Goal: Use online tool/utility: Utilize a website feature to perform a specific function

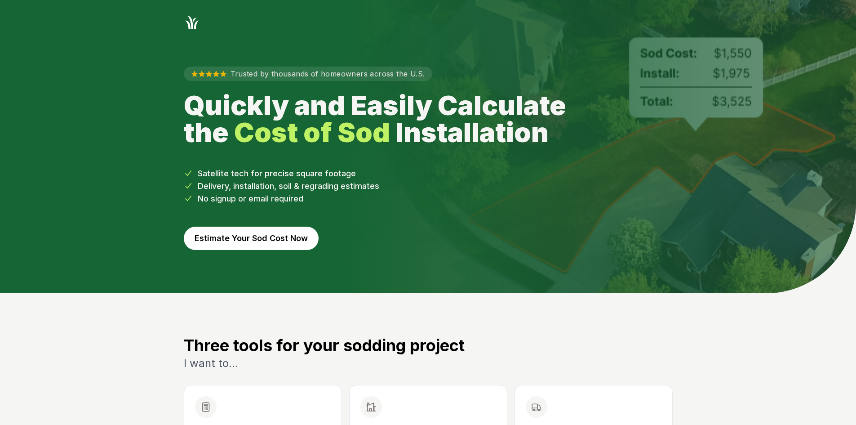
click at [262, 240] on button "Estimate Your Sod Cost Now" at bounding box center [251, 237] width 135 height 23
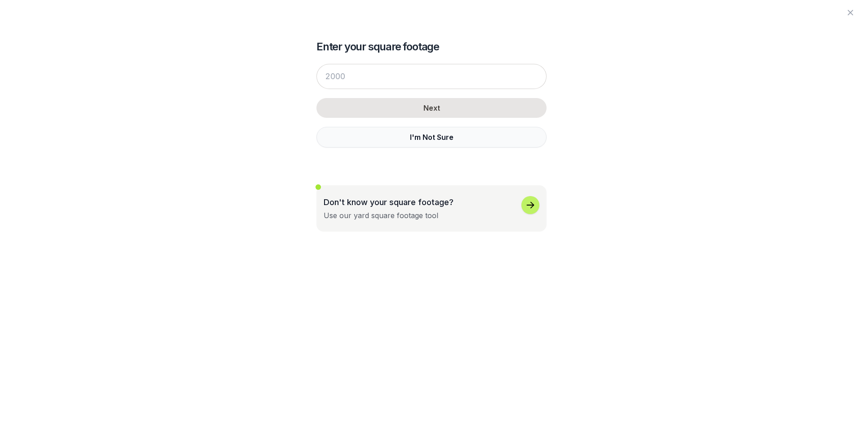
click at [347, 144] on button "I'm Not Sure" at bounding box center [431, 137] width 230 height 21
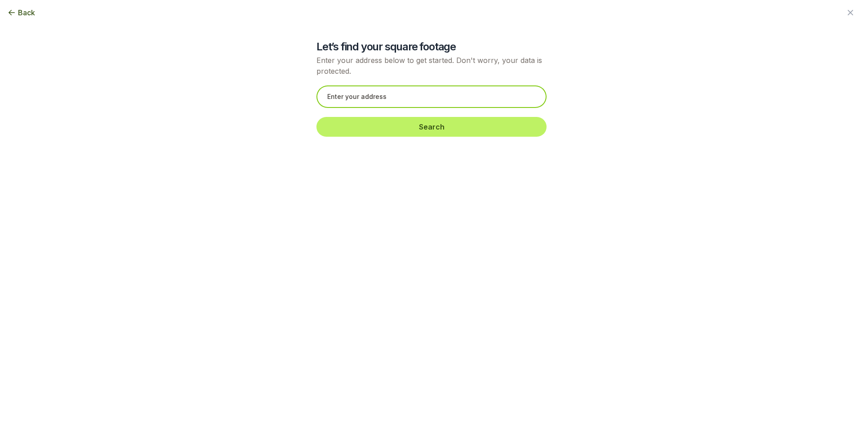
click at [337, 98] on input "text" at bounding box center [431, 96] width 230 height 22
paste input "[STREET_ADDRESS]"
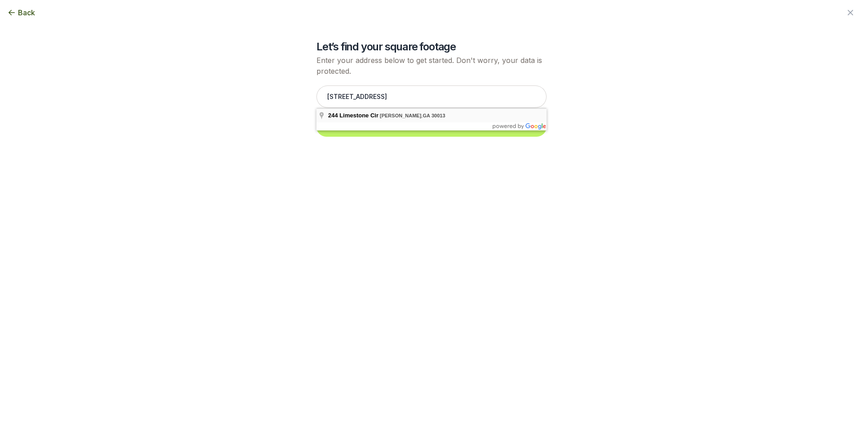
type input "[STREET_ADDRESS]"
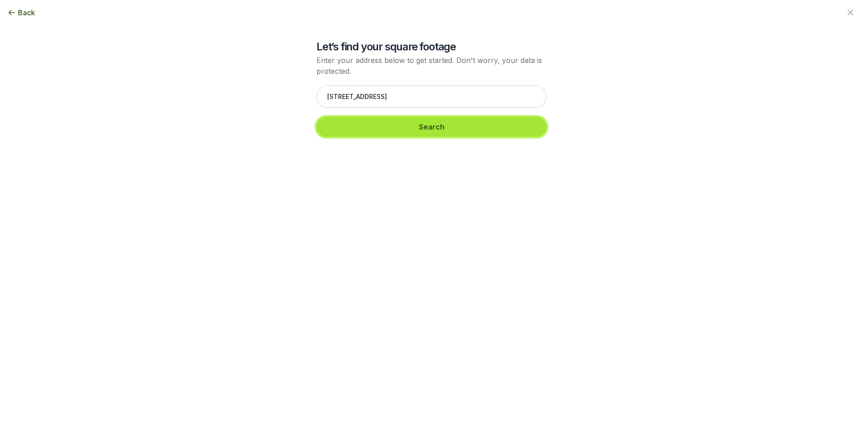
click at [351, 129] on button "Search" at bounding box center [431, 127] width 230 height 20
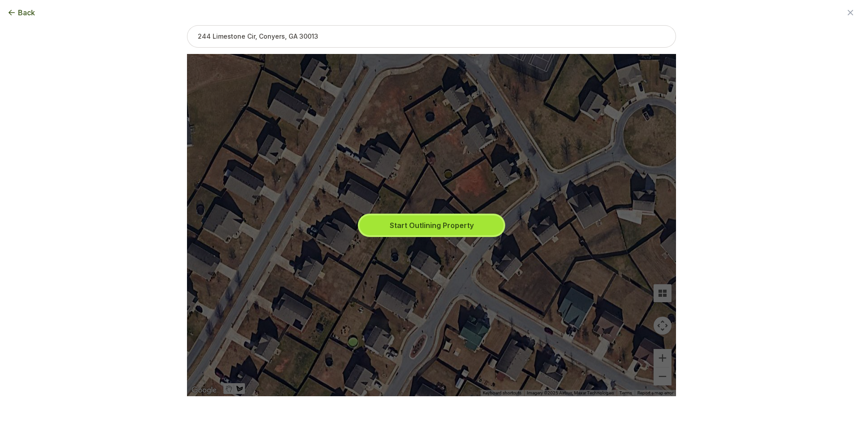
click at [405, 222] on button "Start Outlining Property" at bounding box center [431, 225] width 144 height 20
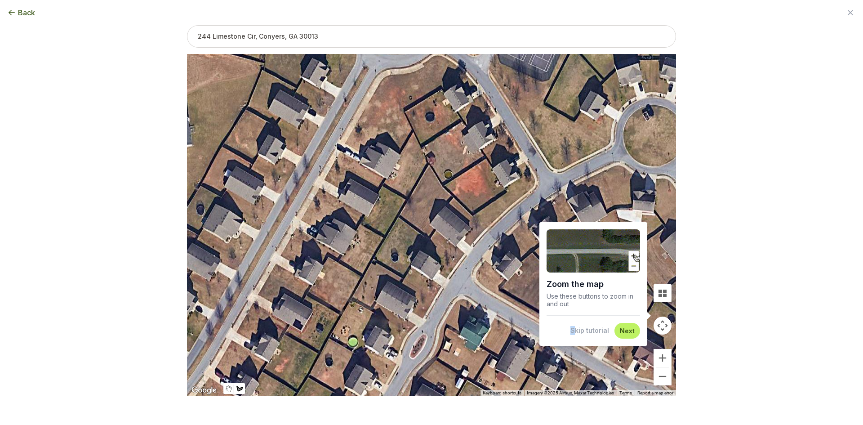
drag, startPoint x: 569, startPoint y: 323, endPoint x: 577, endPoint y: 327, distance: 8.4
click at [577, 327] on div "Skip tutorial Next" at bounding box center [592, 331] width 93 height 16
click at [581, 329] on button "Skip tutorial" at bounding box center [589, 330] width 39 height 9
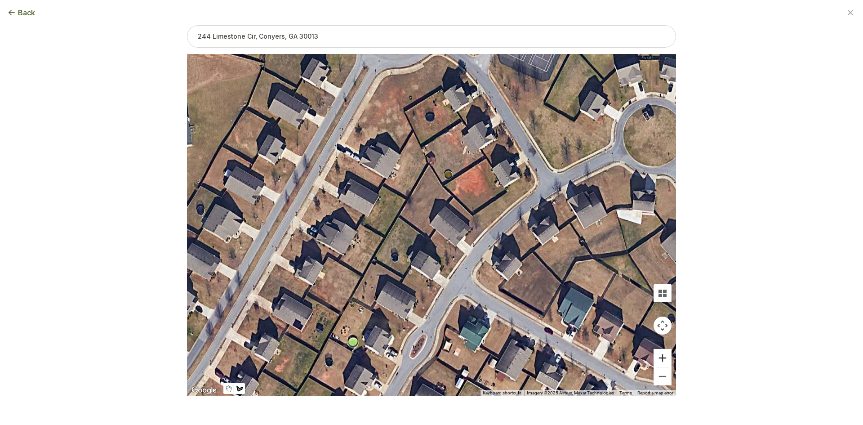
click at [661, 355] on button "Zoom in" at bounding box center [662, 358] width 18 height 18
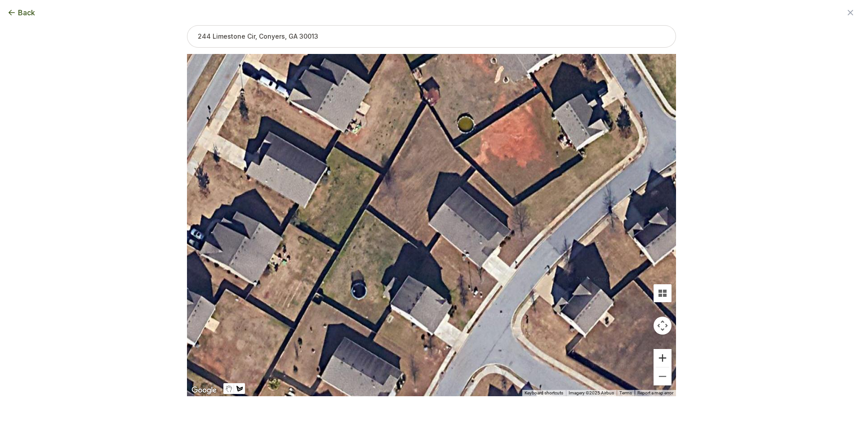
click at [662, 355] on button "Zoom in" at bounding box center [662, 358] width 18 height 18
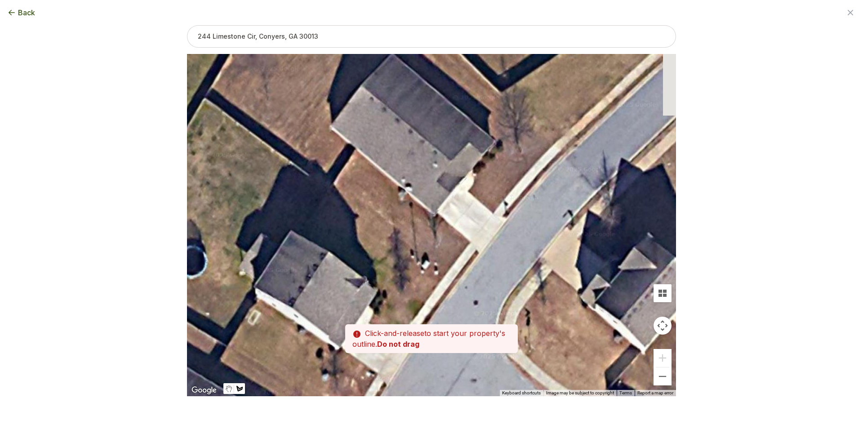
drag, startPoint x: 563, startPoint y: 329, endPoint x: 462, endPoint y: 229, distance: 141.7
click at [462, 229] on div at bounding box center [431, 225] width 489 height 342
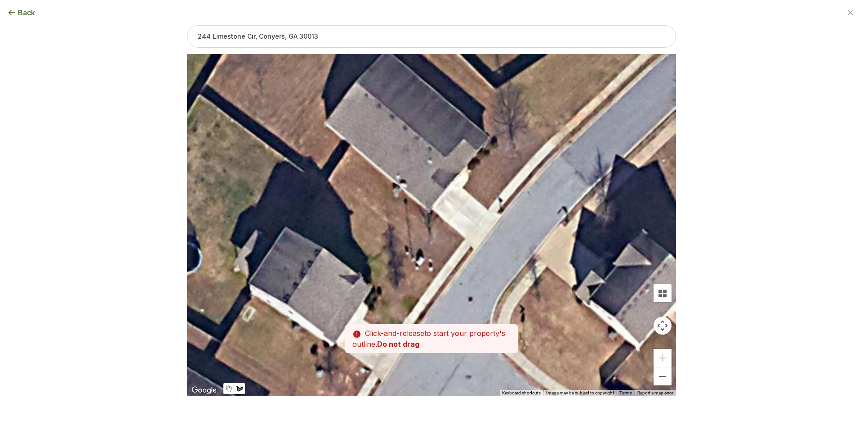
click at [464, 238] on div at bounding box center [431, 225] width 489 height 342
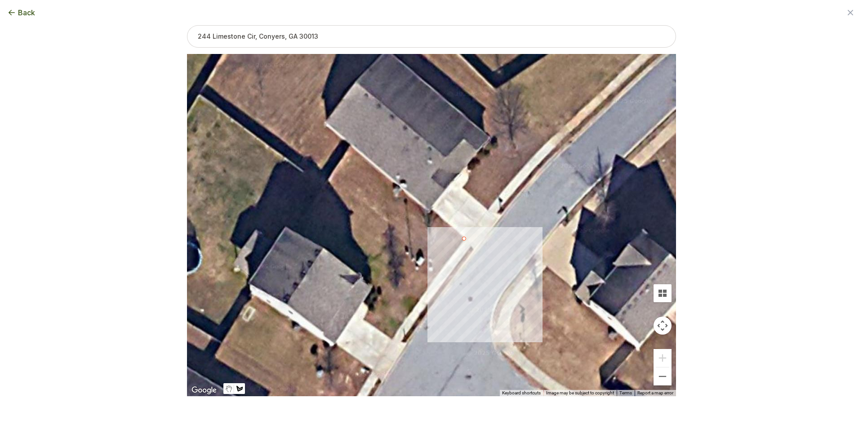
click at [437, 274] on div at bounding box center [431, 225] width 489 height 342
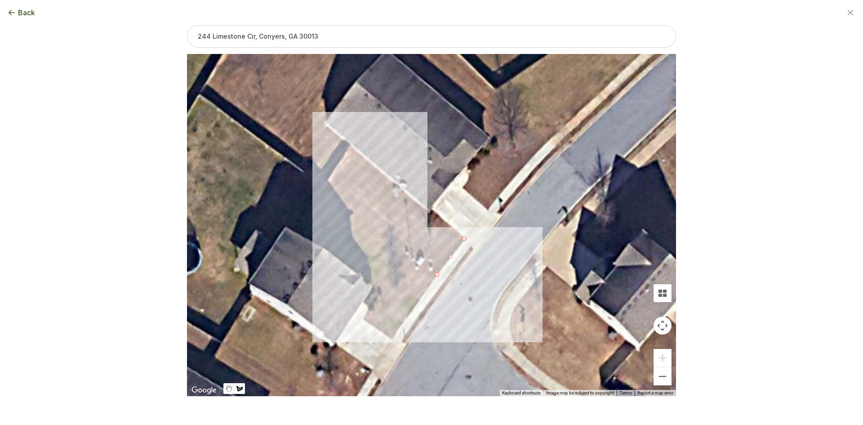
click at [321, 187] on div at bounding box center [431, 225] width 489 height 342
click at [350, 144] on div at bounding box center [431, 225] width 489 height 342
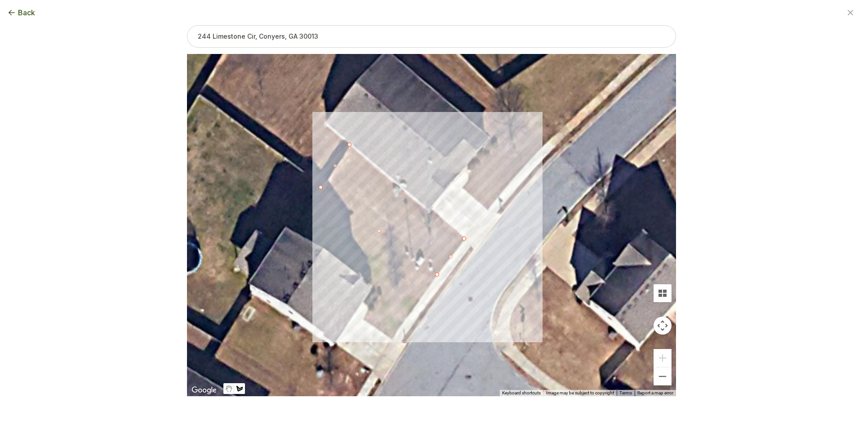
click at [430, 213] on div at bounding box center [431, 225] width 489 height 342
click at [438, 213] on div at bounding box center [431, 225] width 489 height 342
click at [465, 238] on div at bounding box center [431, 225] width 489 height 342
click at [390, 412] on button "Select another area" at bounding box center [370, 410] width 64 height 9
click at [462, 187] on div at bounding box center [431, 225] width 489 height 342
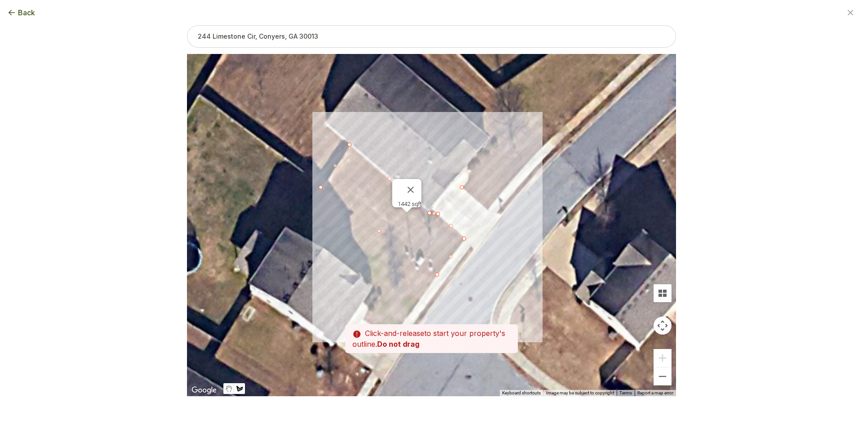
click at [488, 209] on div at bounding box center [431, 225] width 489 height 342
click at [518, 172] on div at bounding box center [431, 225] width 489 height 342
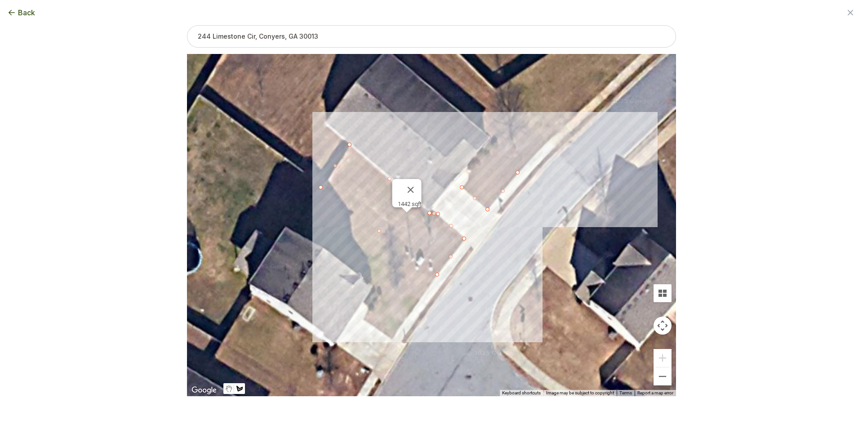
click at [550, 138] on div at bounding box center [431, 225] width 489 height 342
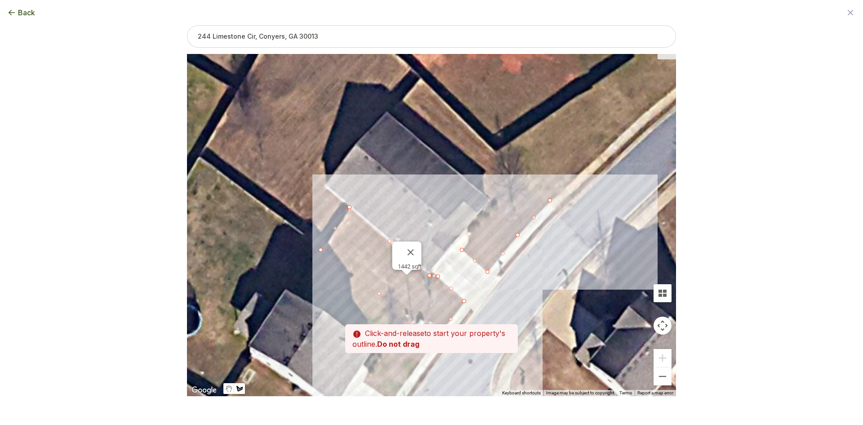
drag, startPoint x: 539, startPoint y: 122, endPoint x: 544, endPoint y: 199, distance: 76.5
click at [544, 199] on div at bounding box center [431, 225] width 489 height 342
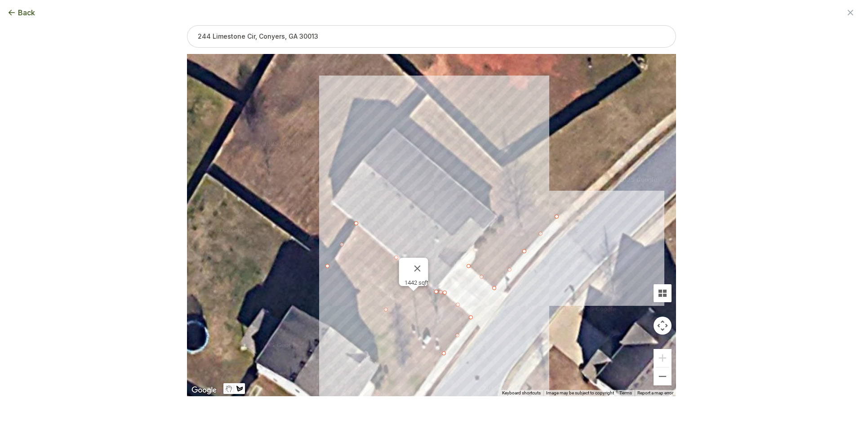
click at [428, 96] on div at bounding box center [431, 225] width 489 height 342
click at [399, 129] on div at bounding box center [431, 225] width 489 height 342
click at [501, 217] on div at bounding box center [431, 225] width 489 height 342
click at [503, 226] on div at bounding box center [431, 225] width 489 height 342
click at [475, 252] on div at bounding box center [431, 225] width 489 height 342
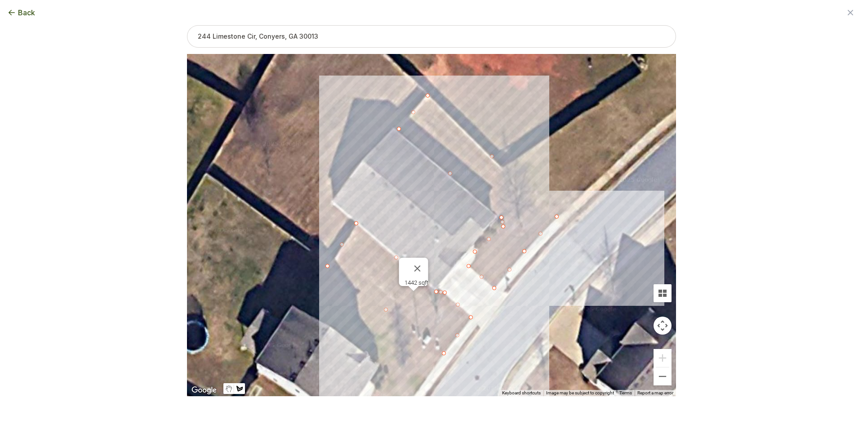
click at [474, 262] on div at bounding box center [431, 225] width 489 height 342
click at [468, 266] on div at bounding box center [431, 225] width 489 height 342
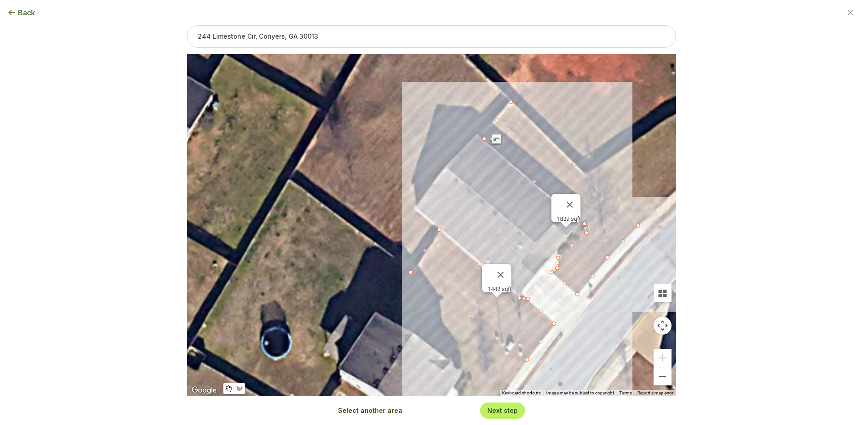
drag, startPoint x: 361, startPoint y: 170, endPoint x: 439, endPoint y: 174, distance: 78.7
click at [439, 174] on div "1442 sqft 1829 sqft" at bounding box center [431, 225] width 489 height 342
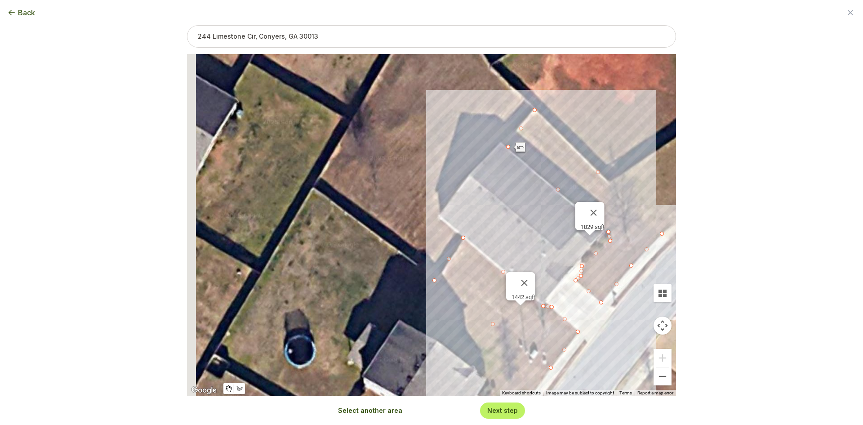
drag, startPoint x: 381, startPoint y: 261, endPoint x: 402, endPoint y: 267, distance: 21.7
click at [402, 267] on div "1442 sqft 1829 sqft" at bounding box center [431, 225] width 489 height 342
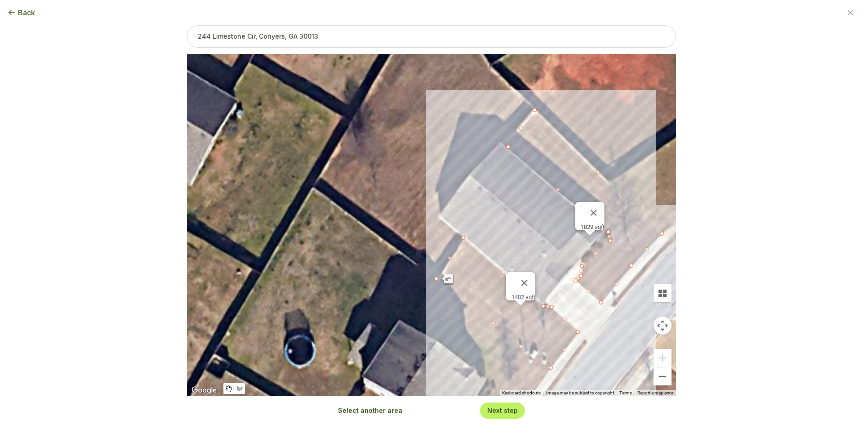
click at [384, 411] on button "Select another area" at bounding box center [370, 410] width 64 height 9
click at [435, 272] on div at bounding box center [431, 225] width 489 height 342
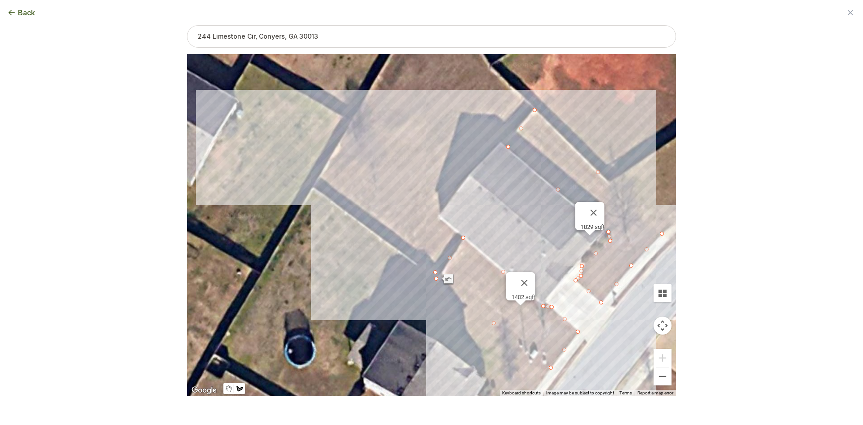
click at [316, 186] on div at bounding box center [431, 225] width 489 height 342
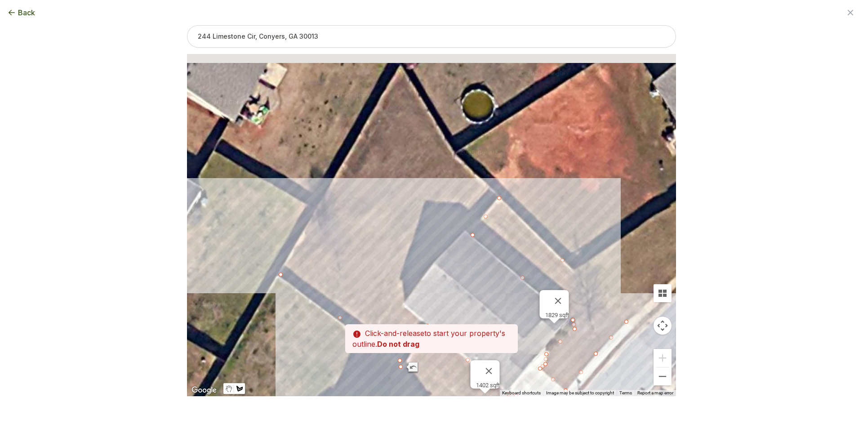
drag, startPoint x: 371, startPoint y: 102, endPoint x: 334, endPoint y: 195, distance: 100.3
click at [334, 195] on div at bounding box center [431, 225] width 489 height 342
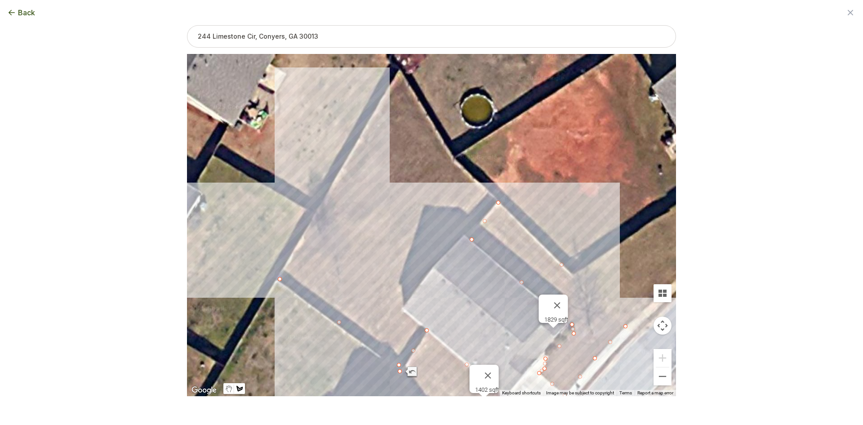
click at [366, 129] on div at bounding box center [431, 225] width 489 height 342
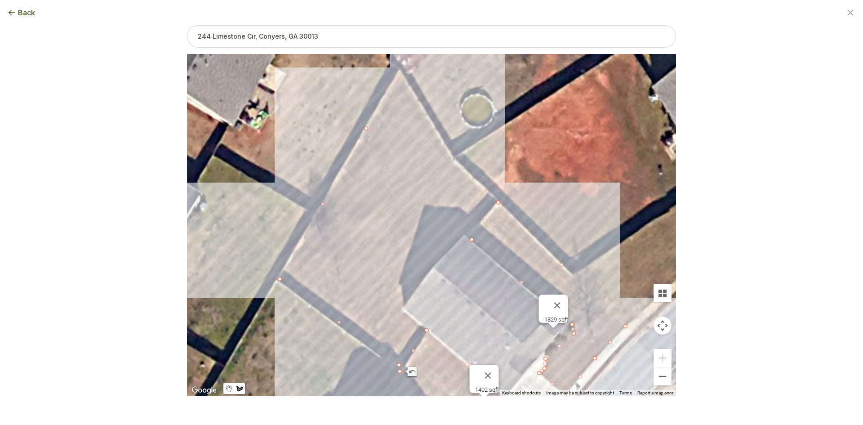
click at [399, 72] on div at bounding box center [431, 225] width 489 height 342
click at [452, 162] on div at bounding box center [431, 225] width 489 height 342
click at [497, 200] on div at bounding box center [431, 225] width 489 height 342
click at [469, 236] on div at bounding box center [431, 225] width 489 height 342
click at [463, 234] on div at bounding box center [431, 225] width 489 height 342
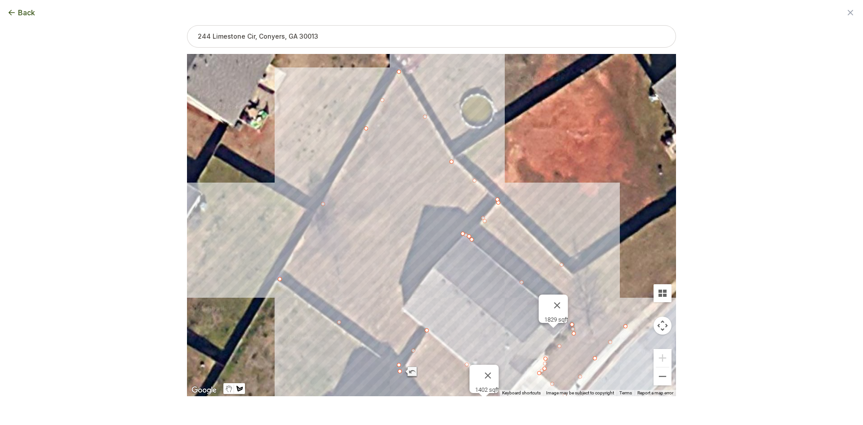
click at [433, 265] on div at bounding box center [431, 225] width 489 height 342
click at [400, 308] on div at bounding box center [431, 225] width 489 height 342
click at [423, 329] on div at bounding box center [431, 225] width 489 height 342
click at [399, 367] on div at bounding box center [431, 225] width 489 height 342
type input "9121"
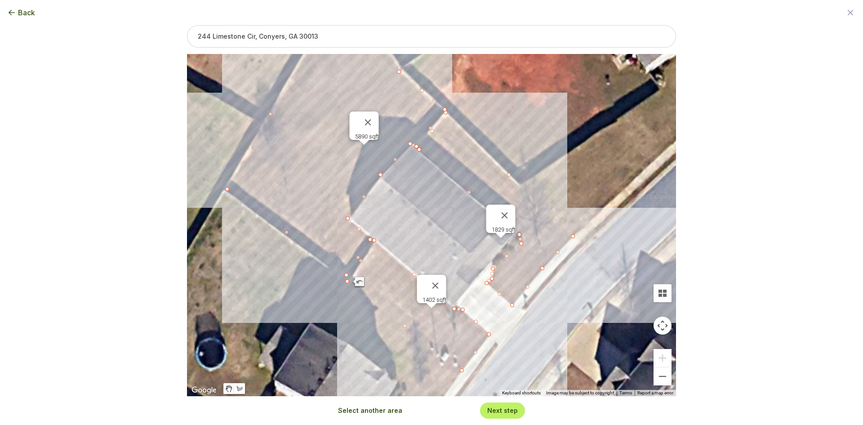
drag, startPoint x: 463, startPoint y: 309, endPoint x: 410, endPoint y: 216, distance: 106.7
click at [410, 216] on div "1829 sqft 1402 sqft 5890 sqft" at bounding box center [431, 225] width 489 height 342
